Goal: Use online tool/utility: Utilize a website feature to perform a specific function

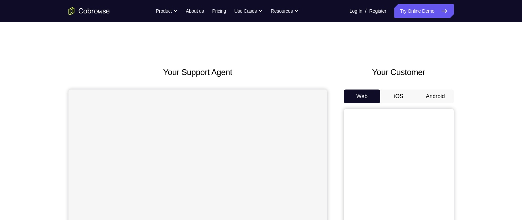
click at [450, 102] on button "Android" at bounding box center [435, 97] width 37 height 14
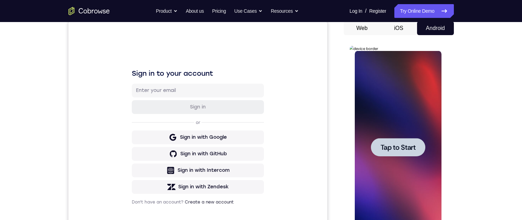
click at [398, 156] on div at bounding box center [398, 147] width 54 height 18
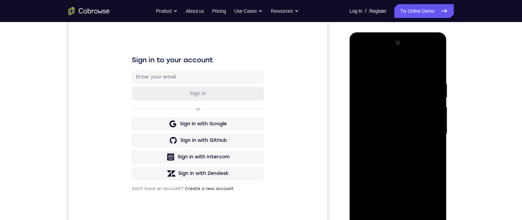
scroll to position [133, 0]
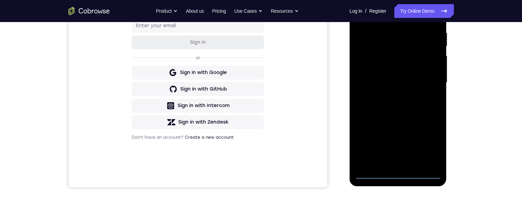
click at [409, 176] on div at bounding box center [398, 82] width 87 height 193
click at [401, 176] on div at bounding box center [398, 82] width 87 height 193
click at [398, 177] on div at bounding box center [398, 82] width 87 height 193
click at [431, 140] on div at bounding box center [398, 82] width 87 height 193
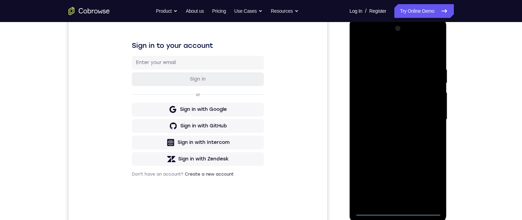
scroll to position [79, 0]
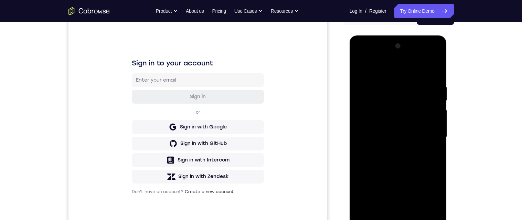
click at [396, 71] on div at bounding box center [398, 137] width 87 height 193
click at [427, 134] on div at bounding box center [398, 137] width 87 height 193
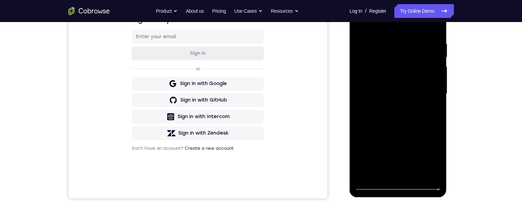
click at [393, 172] on div at bounding box center [398, 93] width 87 height 193
click at [420, 88] on div at bounding box center [398, 93] width 87 height 193
click at [413, 76] on div at bounding box center [398, 93] width 87 height 193
click at [421, 96] on div at bounding box center [398, 93] width 87 height 193
click at [424, 119] on div at bounding box center [398, 93] width 87 height 193
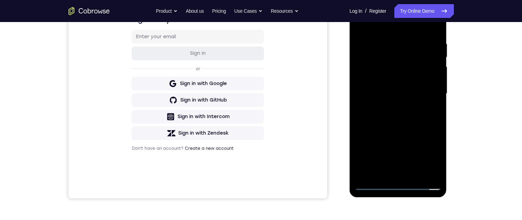
click at [424, 111] on div at bounding box center [398, 93] width 87 height 193
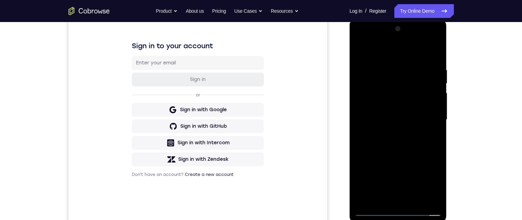
scroll to position [98, 0]
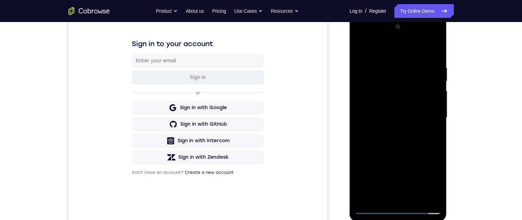
click at [426, 136] on div at bounding box center [398, 117] width 87 height 193
click at [372, 157] on div at bounding box center [398, 117] width 87 height 193
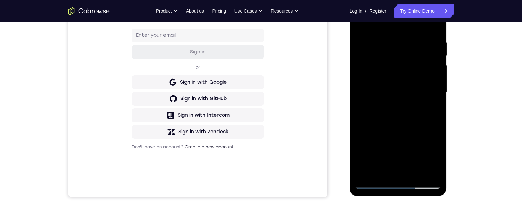
scroll to position [128, 0]
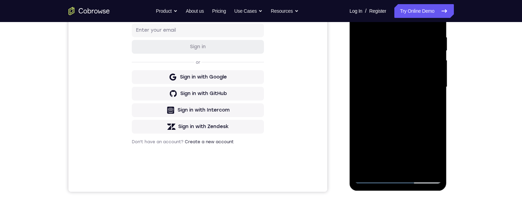
click at [419, 166] on div at bounding box center [398, 87] width 87 height 193
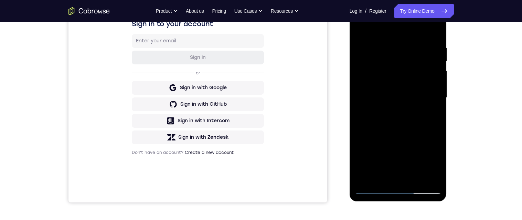
click at [419, 123] on div at bounding box center [398, 97] width 87 height 193
click at [431, 109] on div at bounding box center [398, 97] width 87 height 193
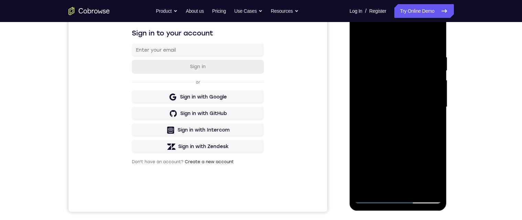
scroll to position [95, 0]
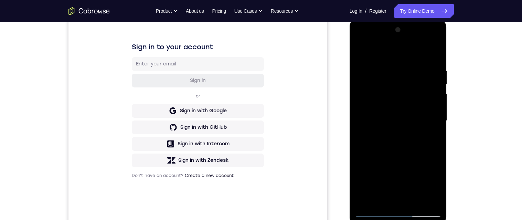
click at [365, 49] on div at bounding box center [398, 120] width 87 height 193
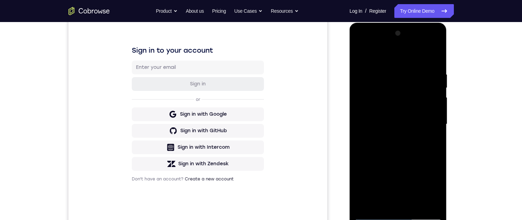
scroll to position [144, 0]
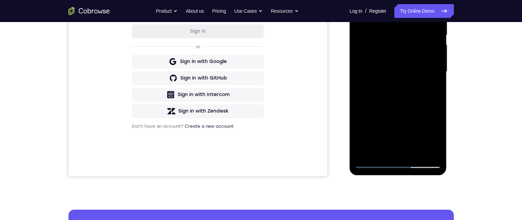
click at [385, 152] on div at bounding box center [398, 71] width 87 height 193
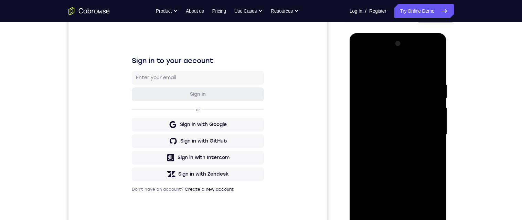
click at [430, 62] on div at bounding box center [398, 134] width 87 height 193
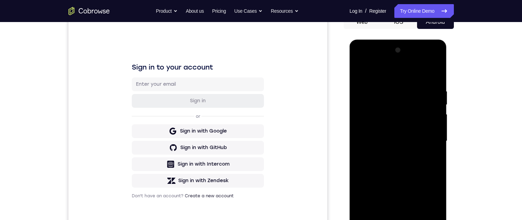
click at [414, 124] on div at bounding box center [398, 141] width 87 height 193
click at [369, 90] on div at bounding box center [398, 141] width 87 height 193
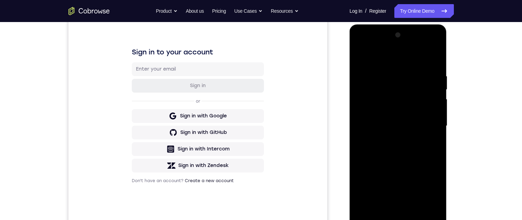
click at [428, 138] on div at bounding box center [398, 126] width 87 height 193
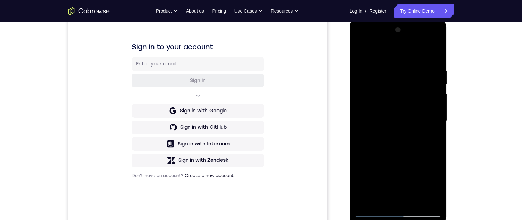
click at [431, 132] on div at bounding box center [398, 120] width 87 height 193
click at [432, 135] on div at bounding box center [398, 120] width 87 height 193
click at [432, 134] on div at bounding box center [398, 120] width 87 height 193
click at [434, 129] on div at bounding box center [398, 120] width 87 height 193
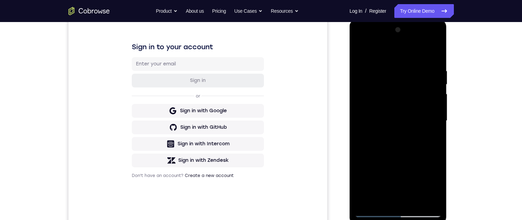
click at [433, 128] on div at bounding box center [398, 120] width 87 height 193
click at [432, 130] on div at bounding box center [398, 120] width 87 height 193
click at [432, 125] on div at bounding box center [398, 120] width 87 height 193
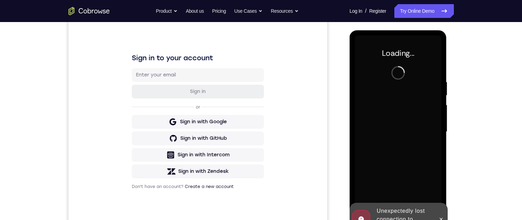
scroll to position [120, 0]
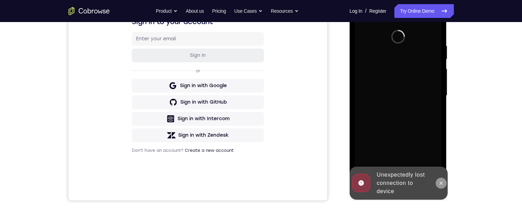
click at [438, 187] on button at bounding box center [441, 183] width 11 height 11
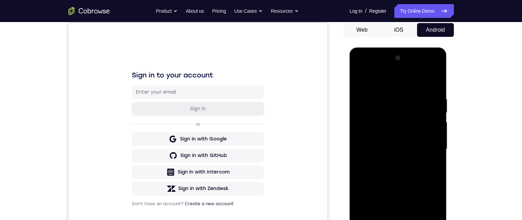
scroll to position [137, 0]
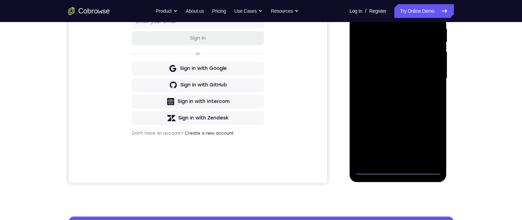
click at [395, 168] on div at bounding box center [398, 78] width 87 height 193
click at [398, 172] on div at bounding box center [398, 78] width 87 height 193
click at [398, 173] on div at bounding box center [398, 78] width 87 height 193
click at [435, 139] on div at bounding box center [398, 78] width 87 height 193
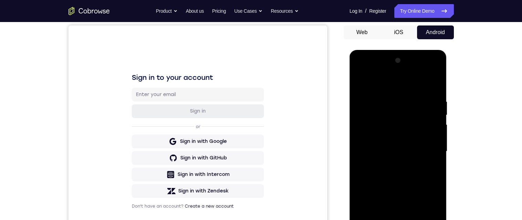
scroll to position [58, 0]
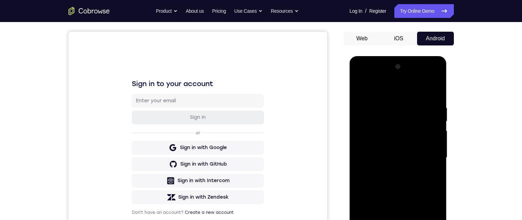
click at [393, 99] on div at bounding box center [398, 157] width 87 height 193
click at [390, 93] on div at bounding box center [398, 157] width 87 height 193
click at [385, 92] on div at bounding box center [398, 157] width 87 height 193
click at [393, 93] on div at bounding box center [398, 157] width 87 height 193
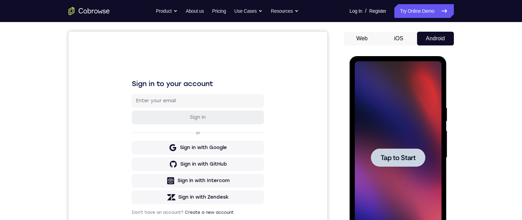
scroll to position [113, 0]
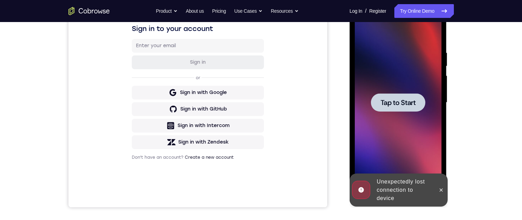
click at [419, 106] on div at bounding box center [398, 102] width 54 height 18
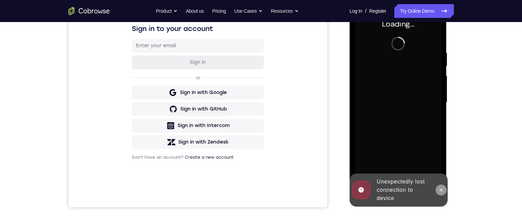
click at [441, 189] on icon at bounding box center [441, 189] width 3 height 3
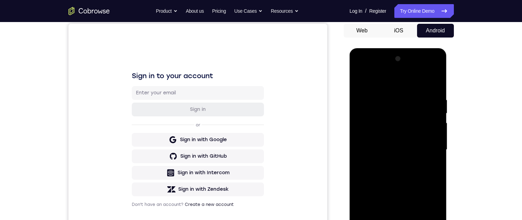
scroll to position [206, 0]
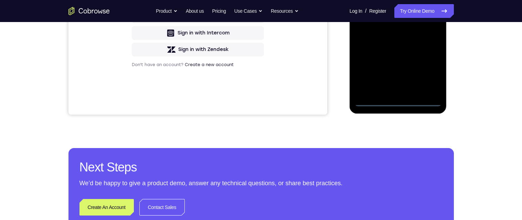
click at [393, 105] on div at bounding box center [398, 10] width 87 height 193
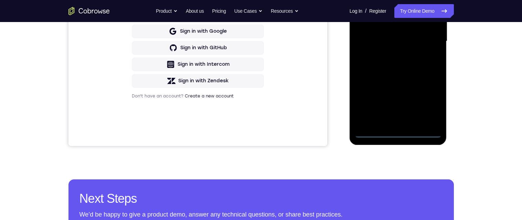
scroll to position [146, 0]
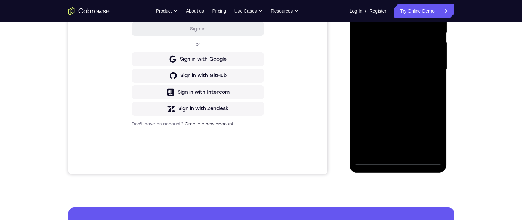
click at [430, 124] on div at bounding box center [398, 69] width 87 height 193
click at [429, 128] on div at bounding box center [398, 69] width 87 height 193
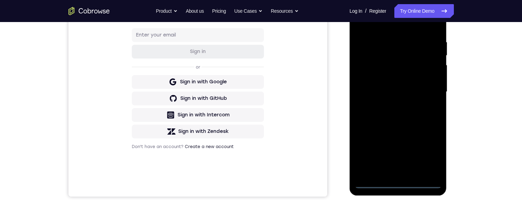
scroll to position [91, 0]
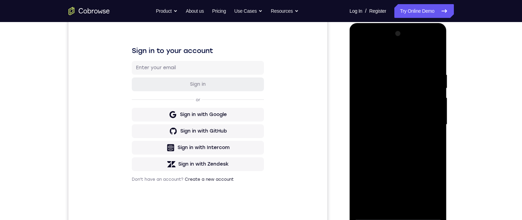
click at [376, 59] on div at bounding box center [398, 124] width 87 height 193
click at [376, 82] on div at bounding box center [398, 124] width 87 height 193
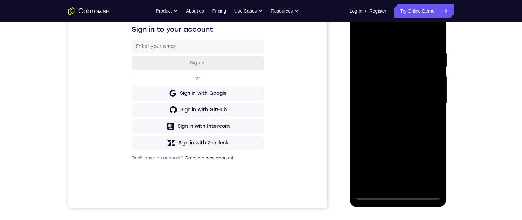
scroll to position [118, 0]
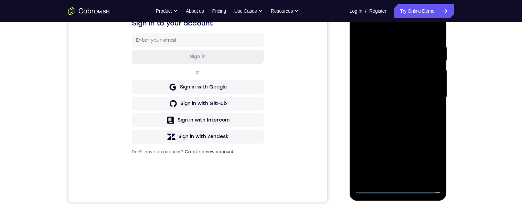
click at [396, 135] on div at bounding box center [398, 97] width 87 height 193
click at [404, 107] on div at bounding box center [398, 97] width 87 height 193
click at [405, 97] on div at bounding box center [398, 97] width 87 height 193
